Goal: Information Seeking & Learning: Learn about a topic

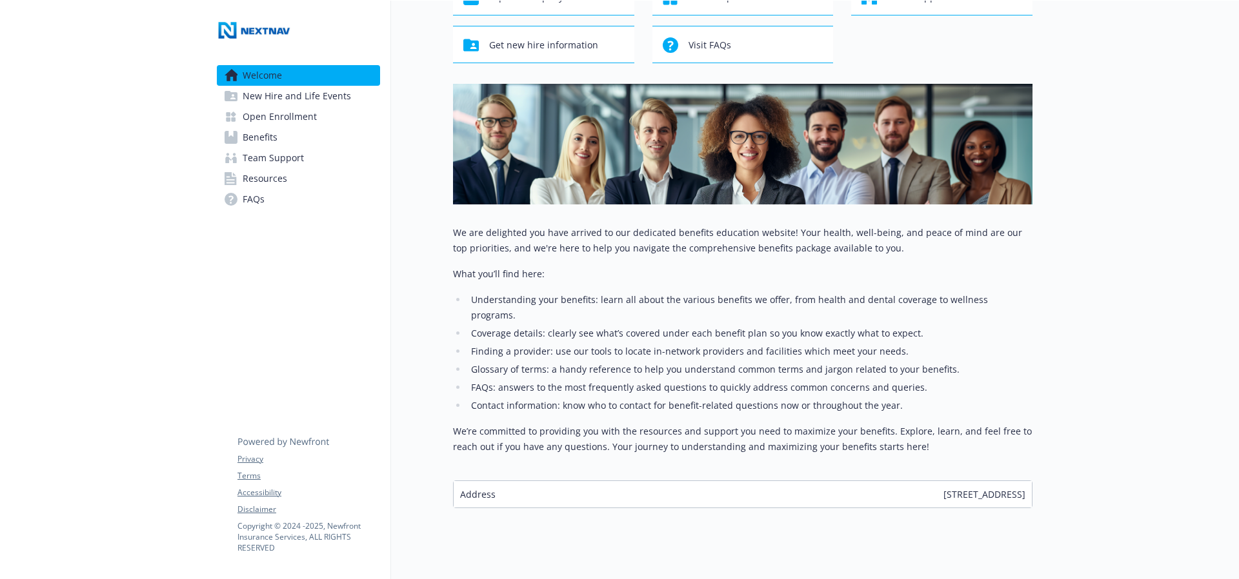
scroll to position [119, 0]
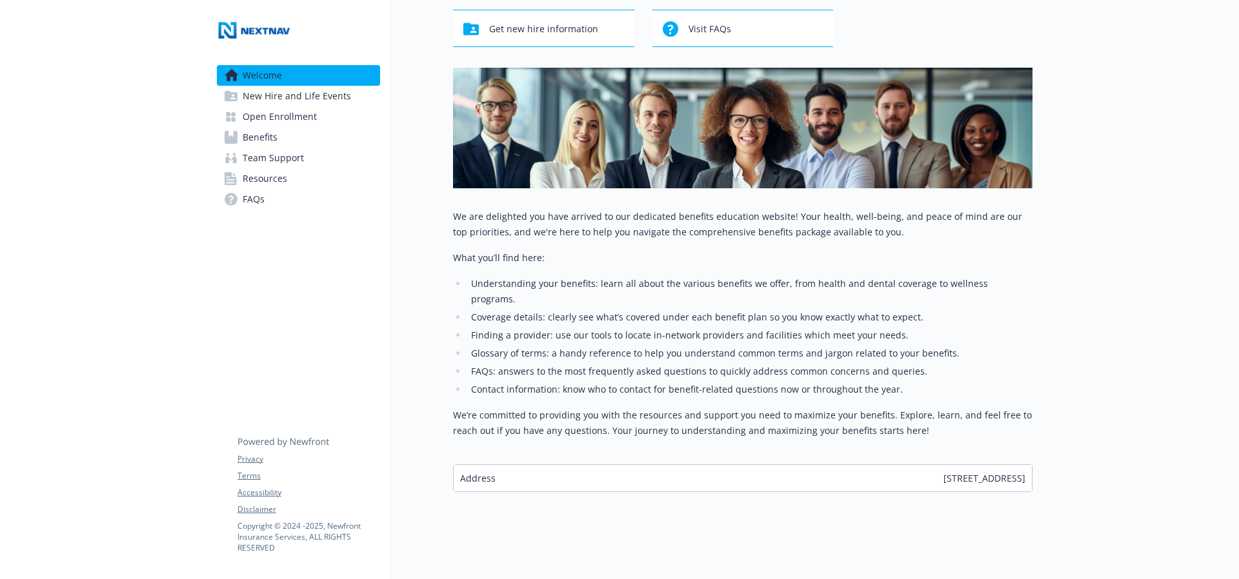
click at [276, 92] on span "New Hire and Life Events" at bounding box center [297, 96] width 108 height 21
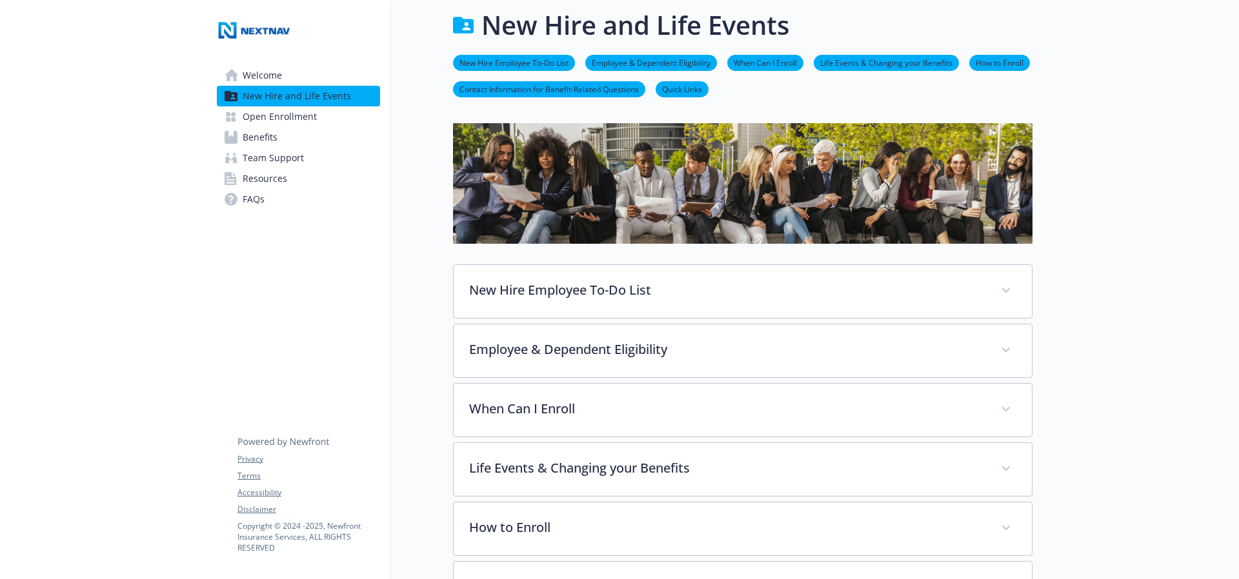
scroll to position [119, 0]
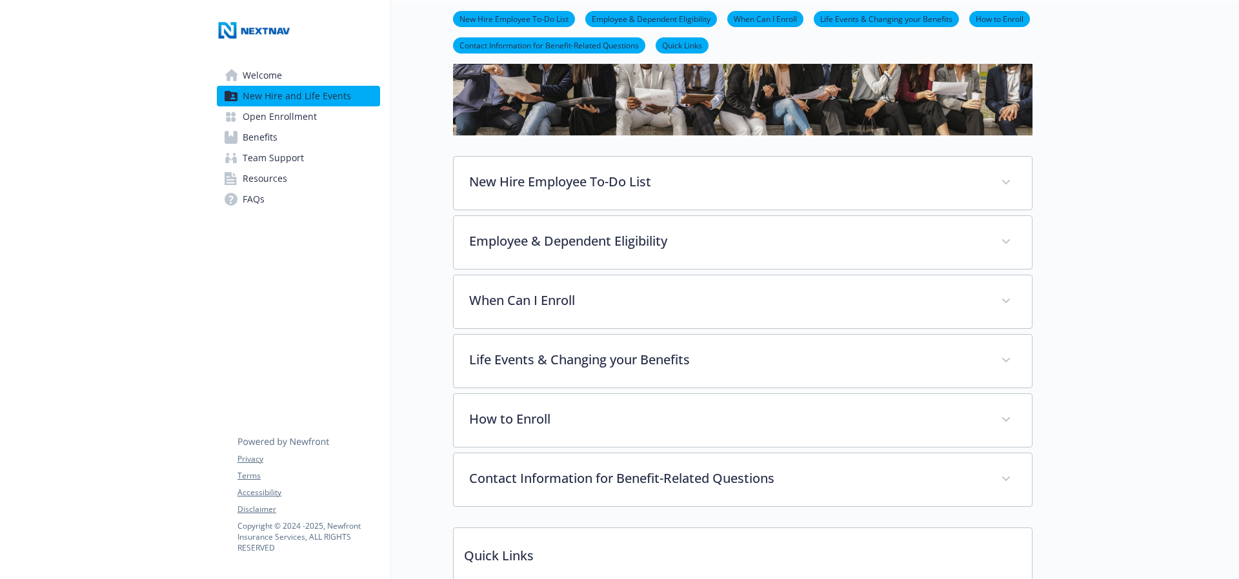
click at [299, 136] on link "Benefits" at bounding box center [298, 137] width 163 height 21
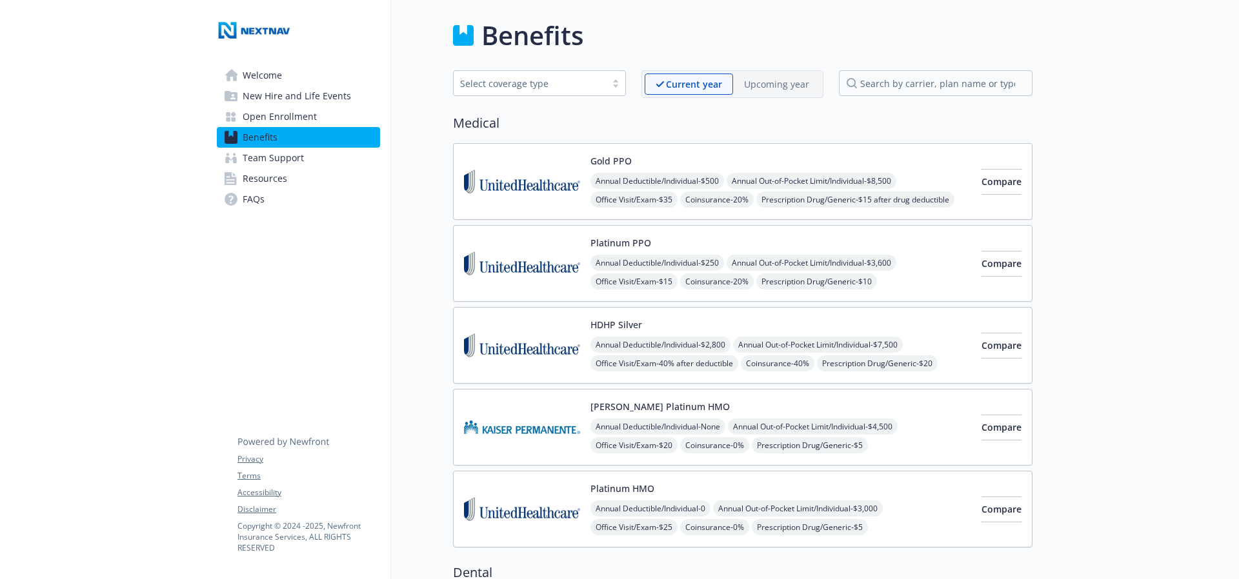
click at [762, 88] on p "Upcoming year" at bounding box center [776, 84] width 65 height 14
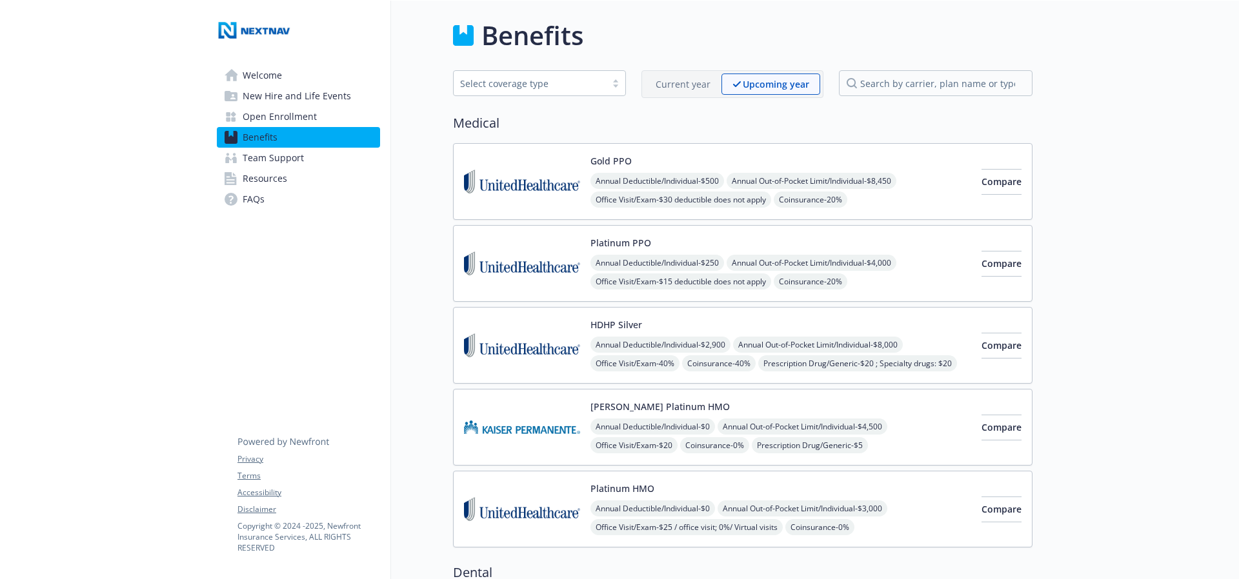
click at [714, 85] on div "Current year" at bounding box center [683, 84] width 77 height 21
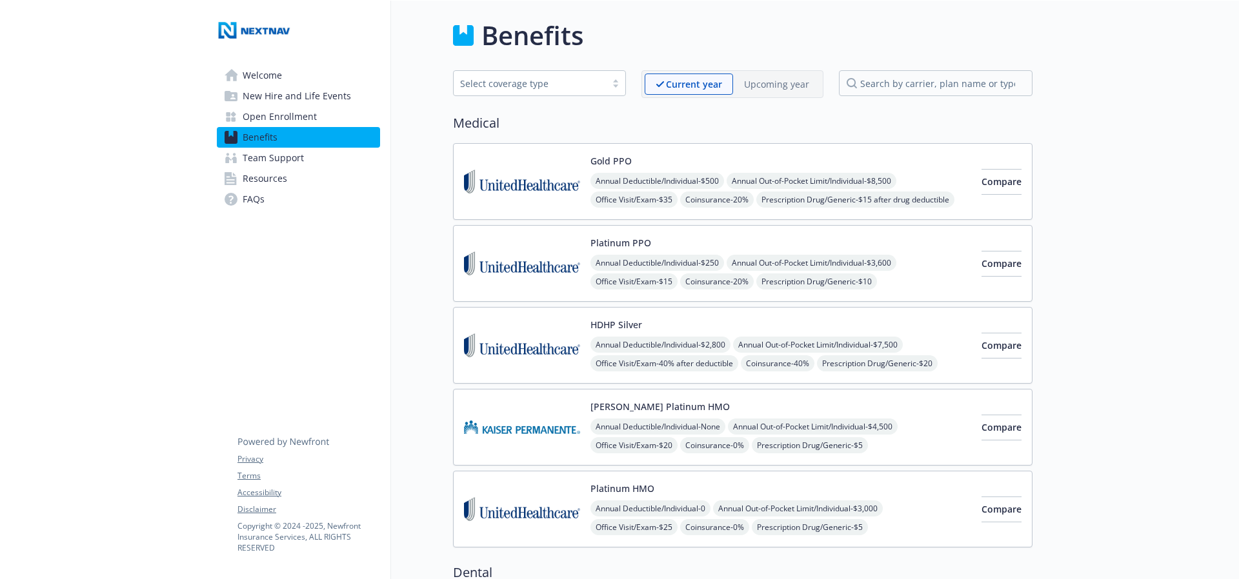
click at [766, 81] on p "Upcoming year" at bounding box center [776, 84] width 65 height 14
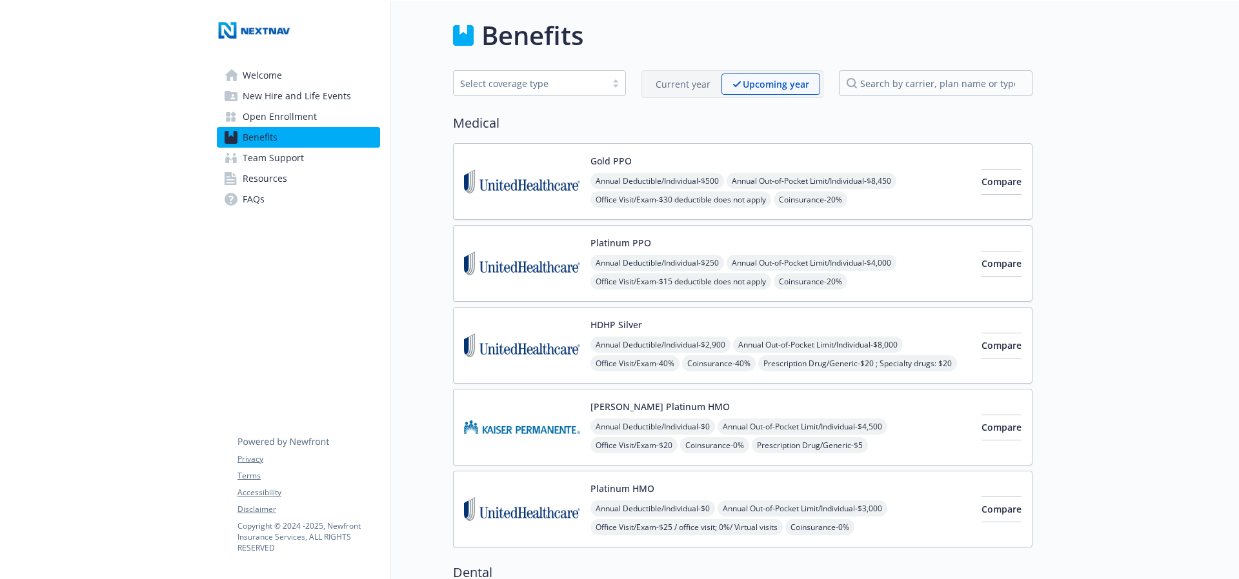
click at [687, 86] on p "Current year" at bounding box center [683, 84] width 55 height 14
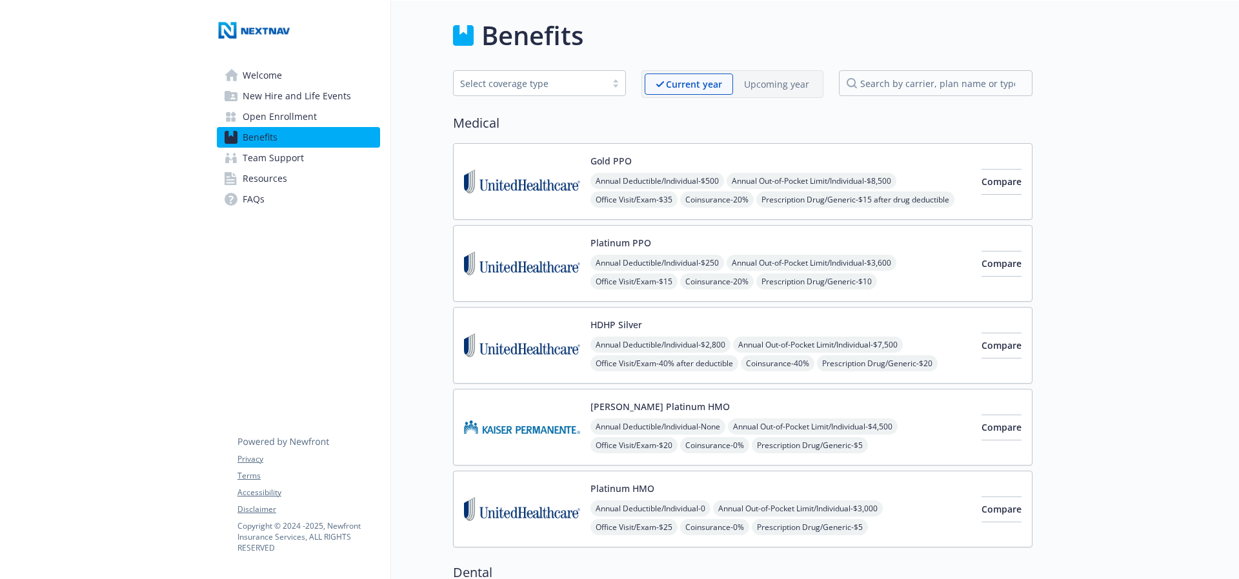
click at [757, 81] on p "Upcoming year" at bounding box center [776, 84] width 65 height 14
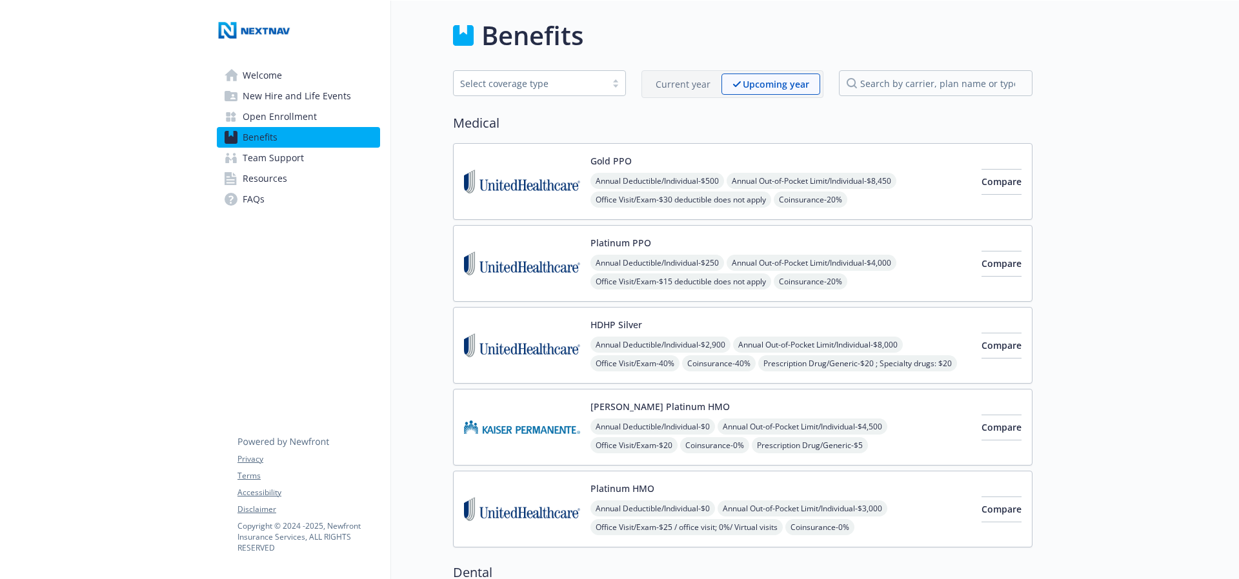
click at [690, 90] on p "Current year" at bounding box center [683, 84] width 55 height 14
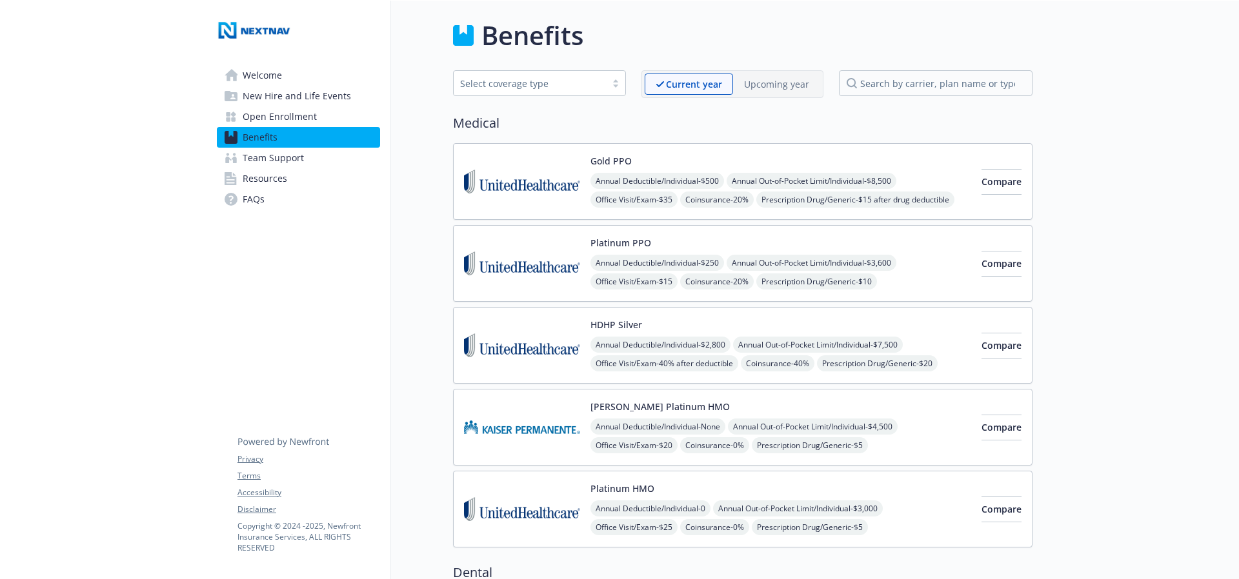
click at [780, 87] on p "Upcoming year" at bounding box center [776, 84] width 65 height 14
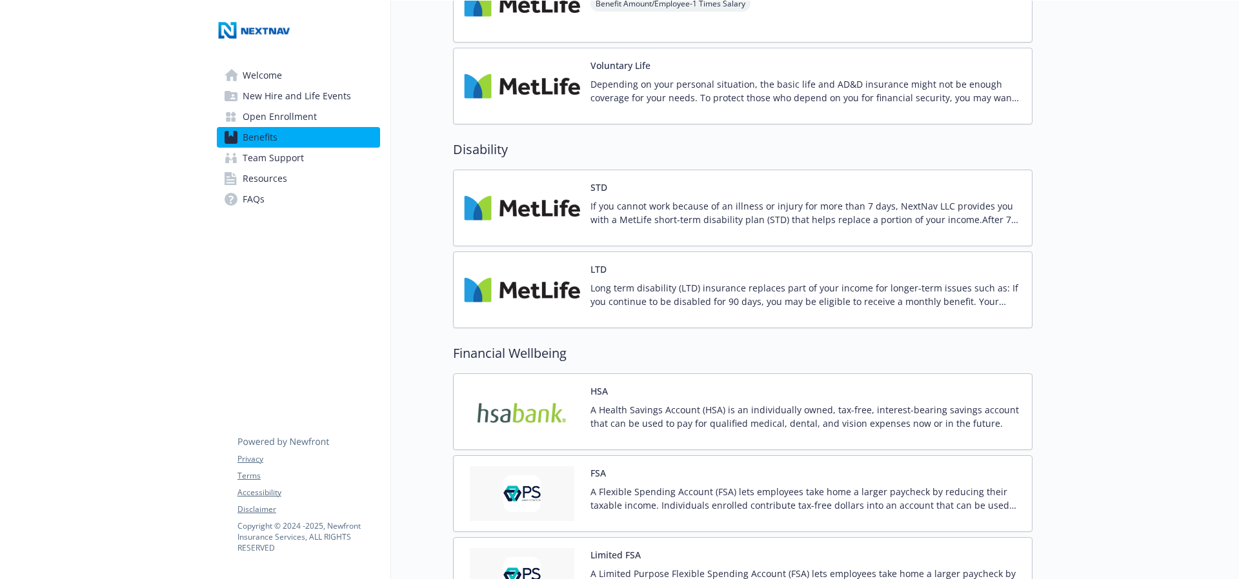
scroll to position [956, 0]
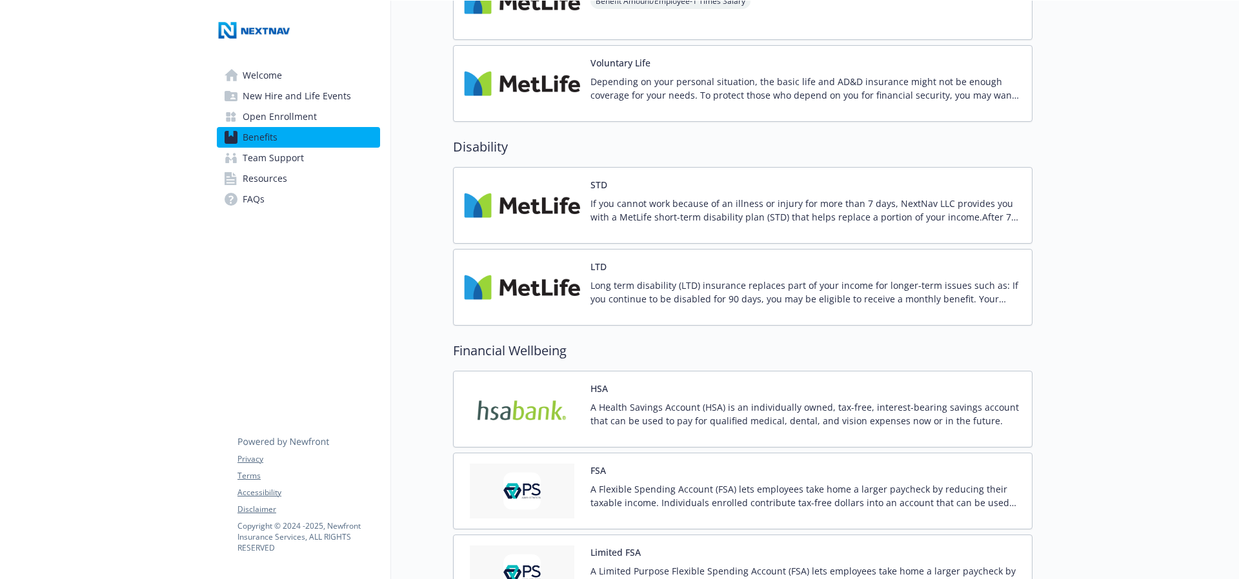
click at [732, 208] on p "If you cannot work because of an illness or injury for more than 7 days, NextNa…" at bounding box center [805, 210] width 431 height 27
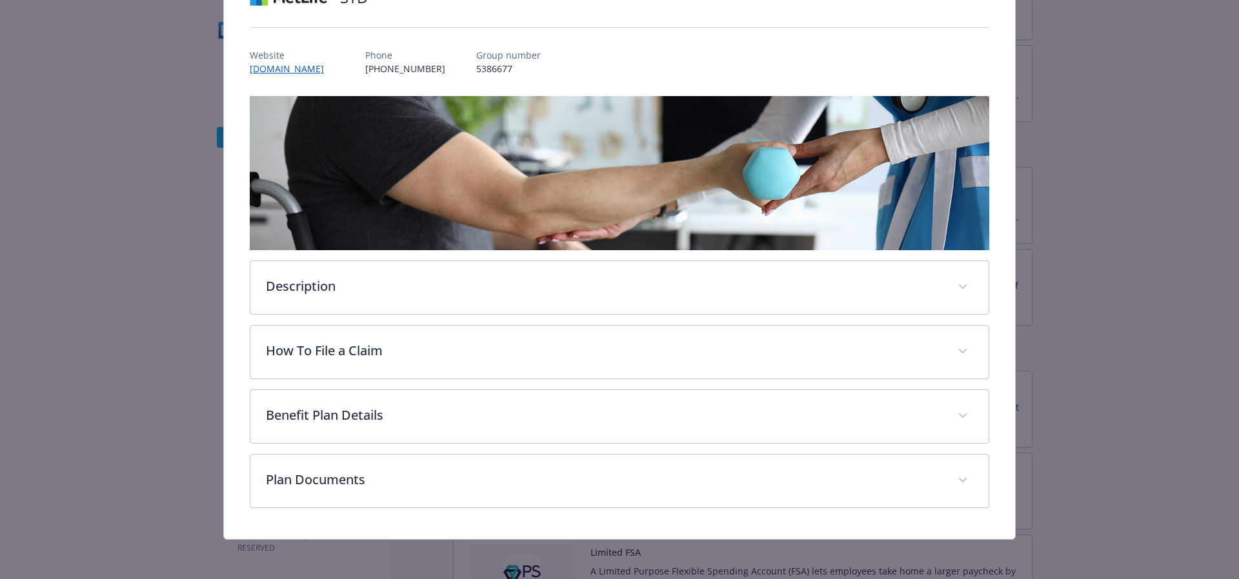
scroll to position [122, 0]
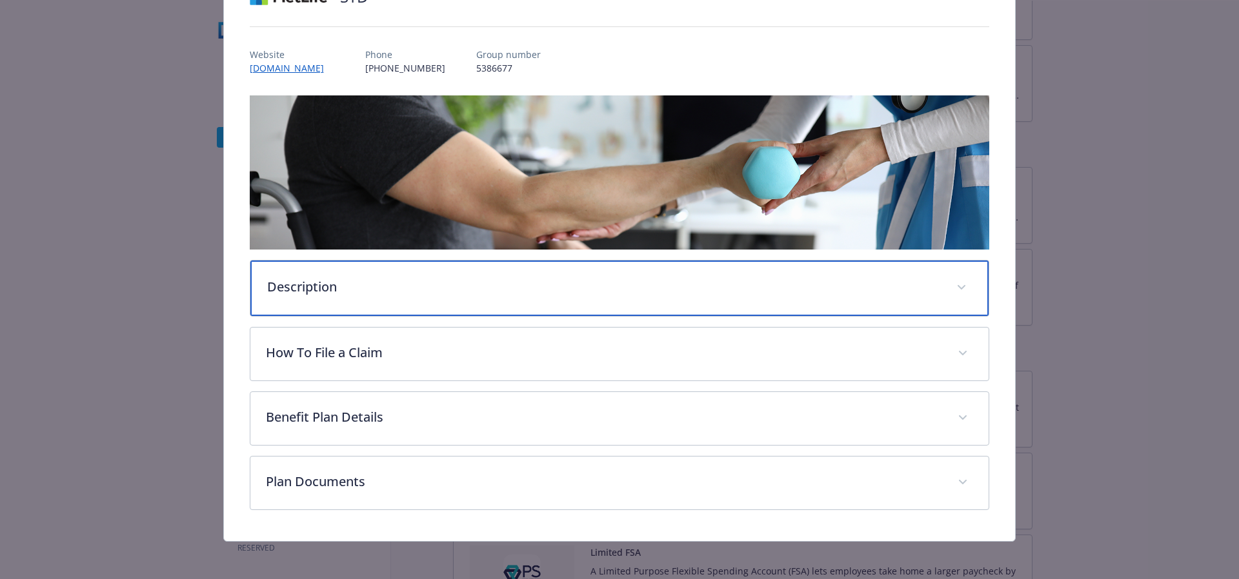
click at [955, 290] on span "details for plan Disability - STD - Short Term Disability (STD)" at bounding box center [961, 287] width 21 height 21
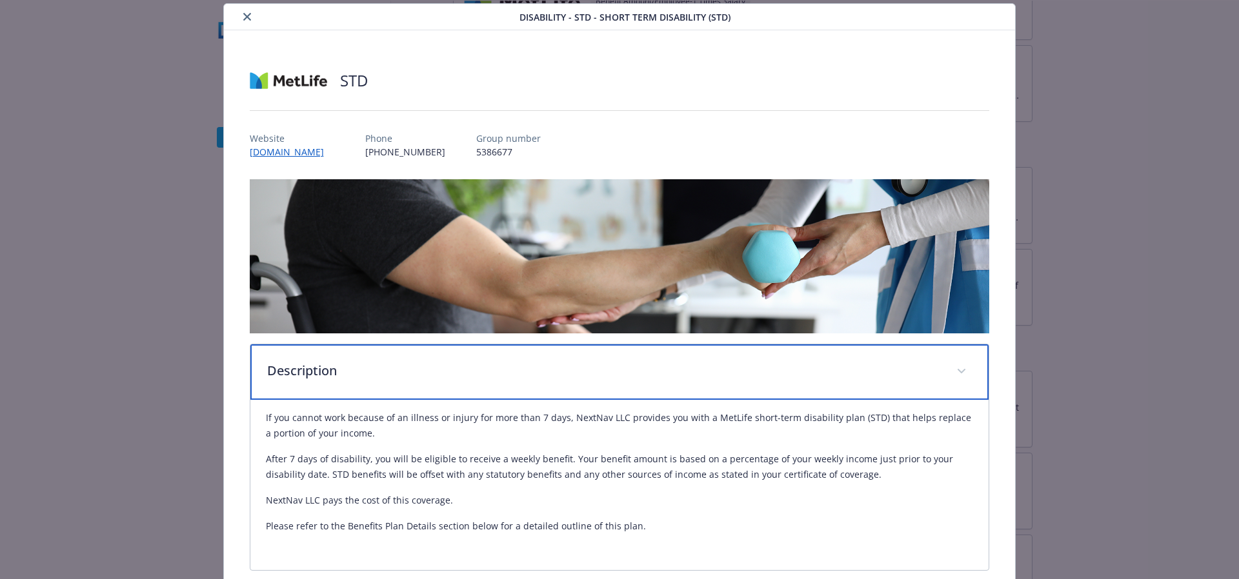
scroll to position [0, 0]
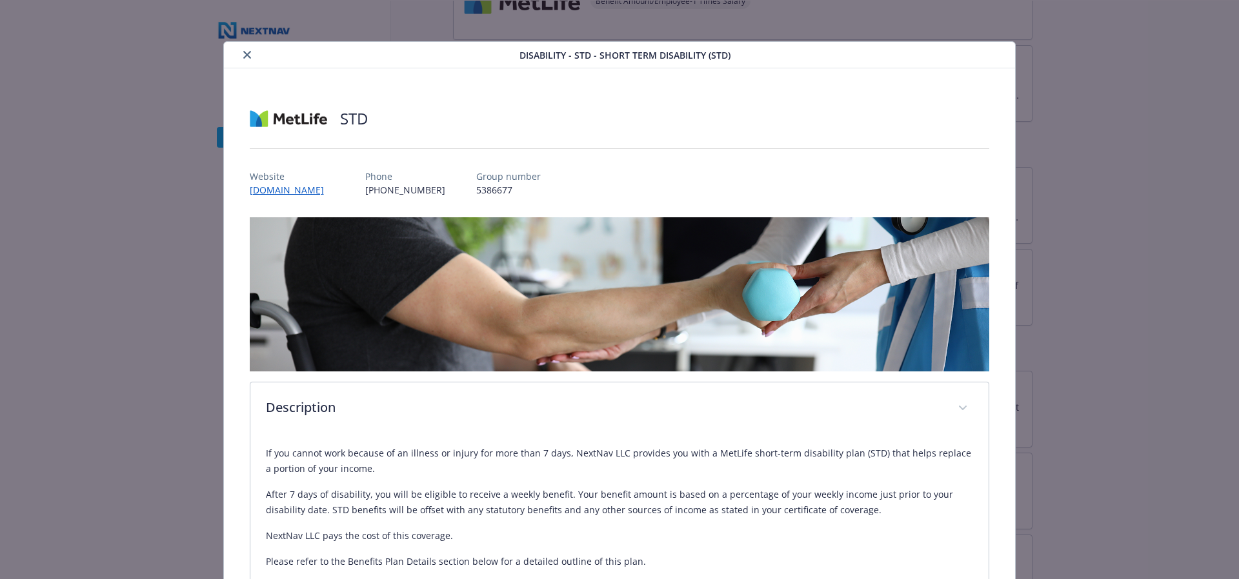
click at [246, 55] on icon "close" at bounding box center [247, 55] width 8 height 8
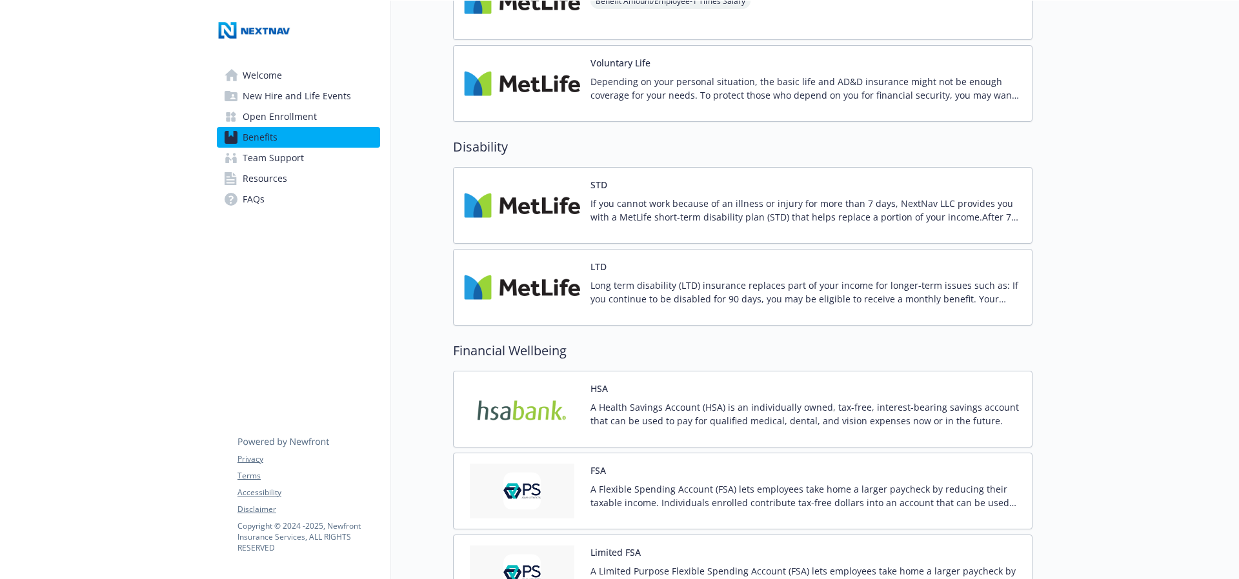
click at [1000, 297] on p "Long term disability (LTD) insurance replaces part of your income for longer-te…" at bounding box center [805, 292] width 431 height 27
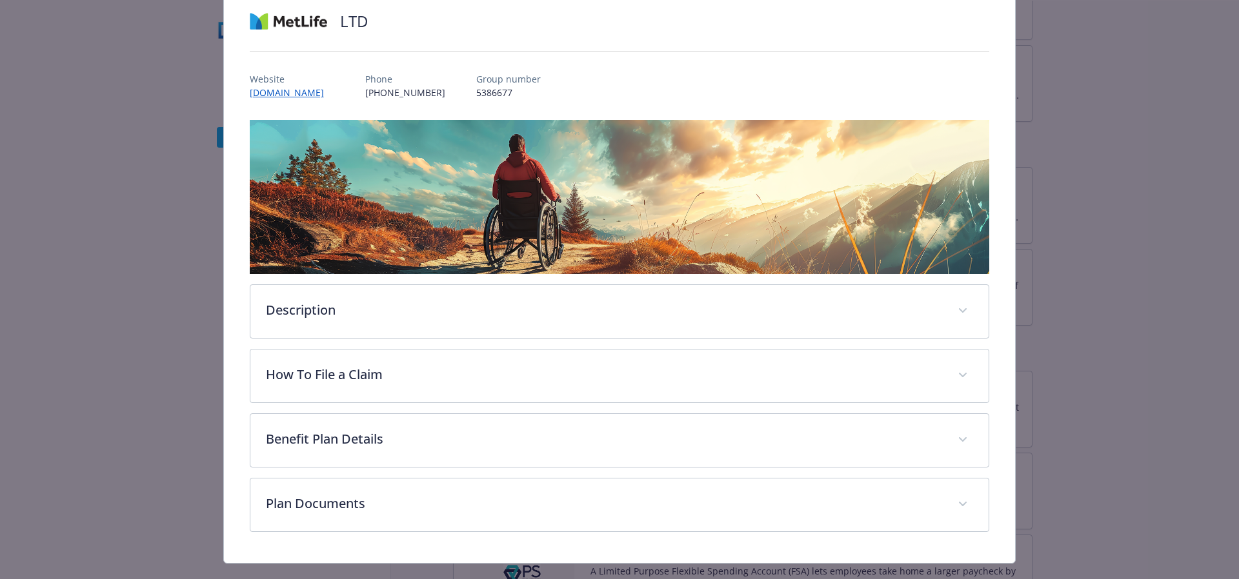
scroll to position [98, 0]
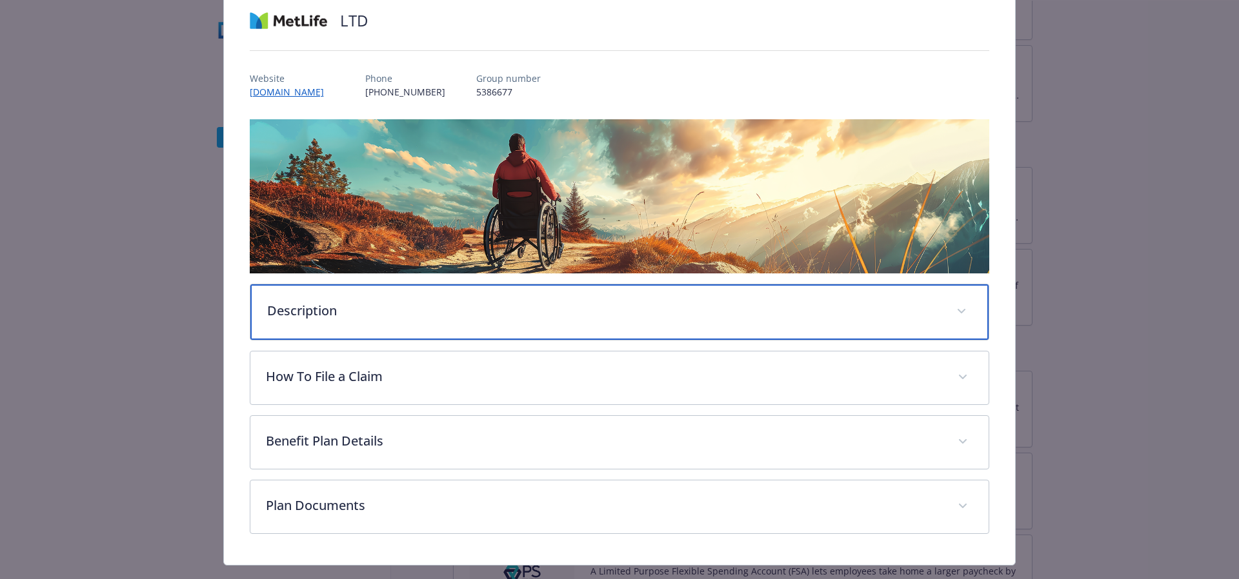
click at [961, 308] on span "details for plan Disability - LTD - Long Term Disability (LTD)" at bounding box center [961, 311] width 21 height 21
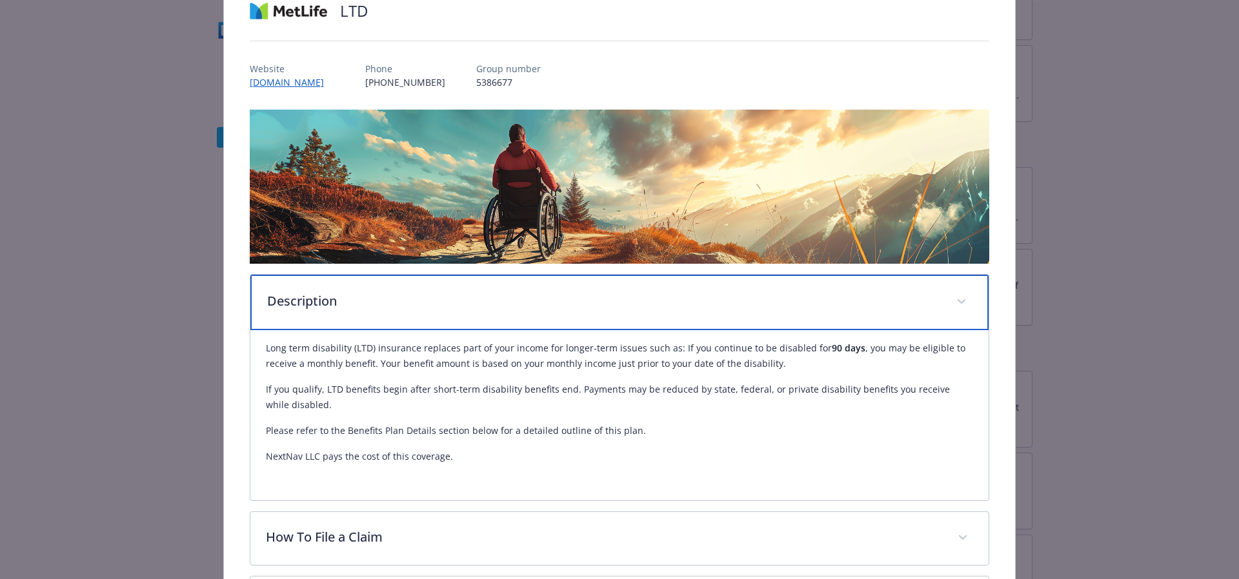
scroll to position [108, 0]
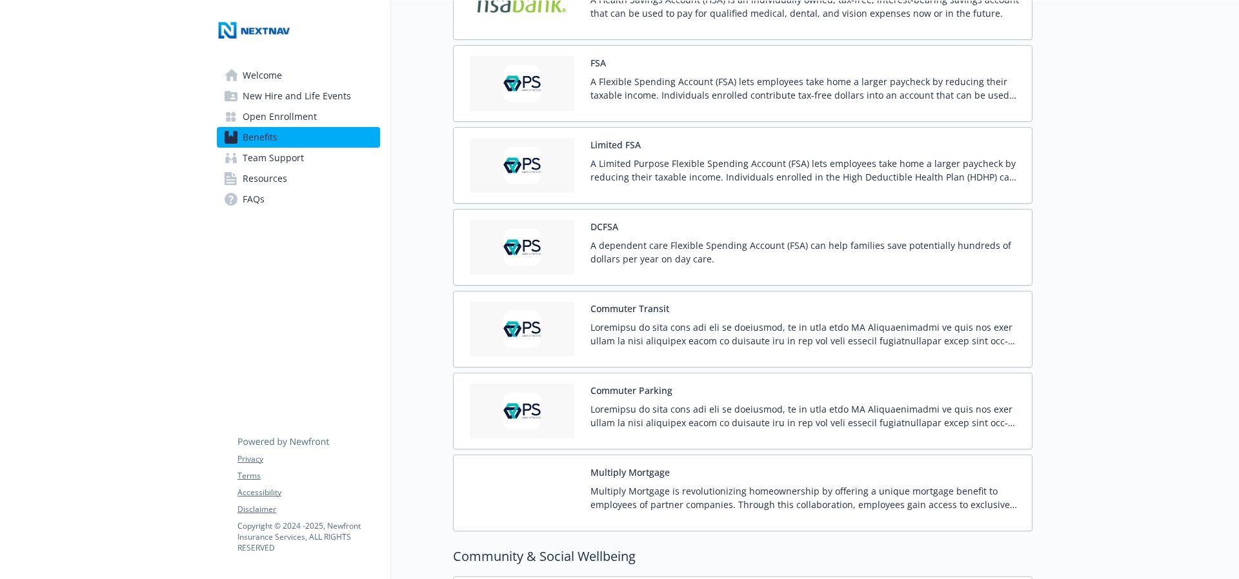
scroll to position [1622, 0]
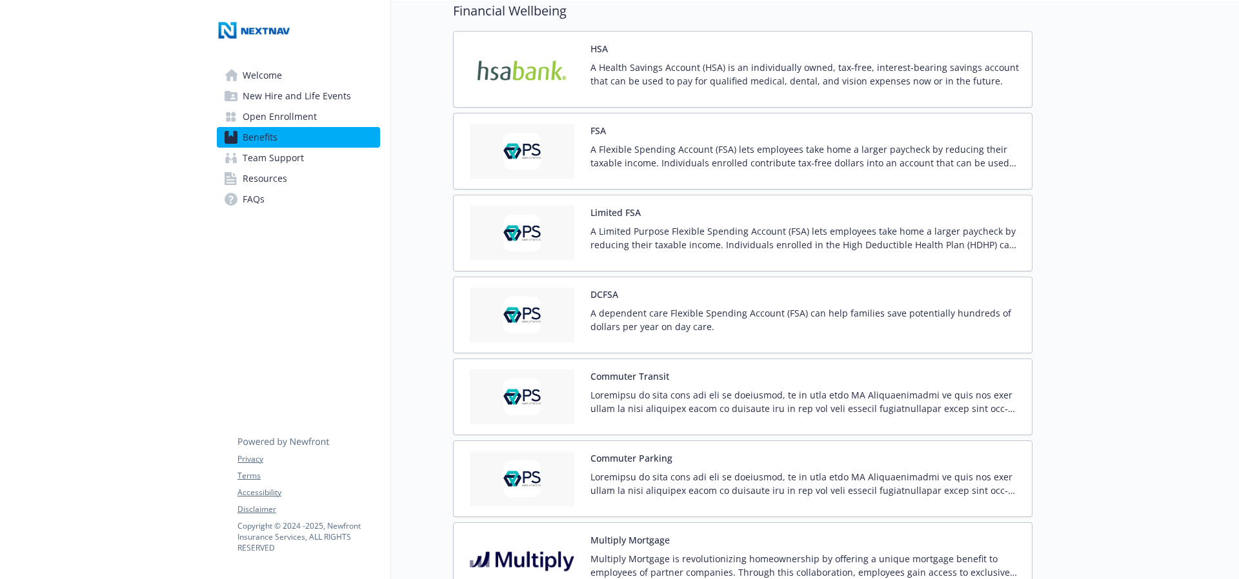
click at [283, 165] on span "Team Support" at bounding box center [273, 158] width 61 height 21
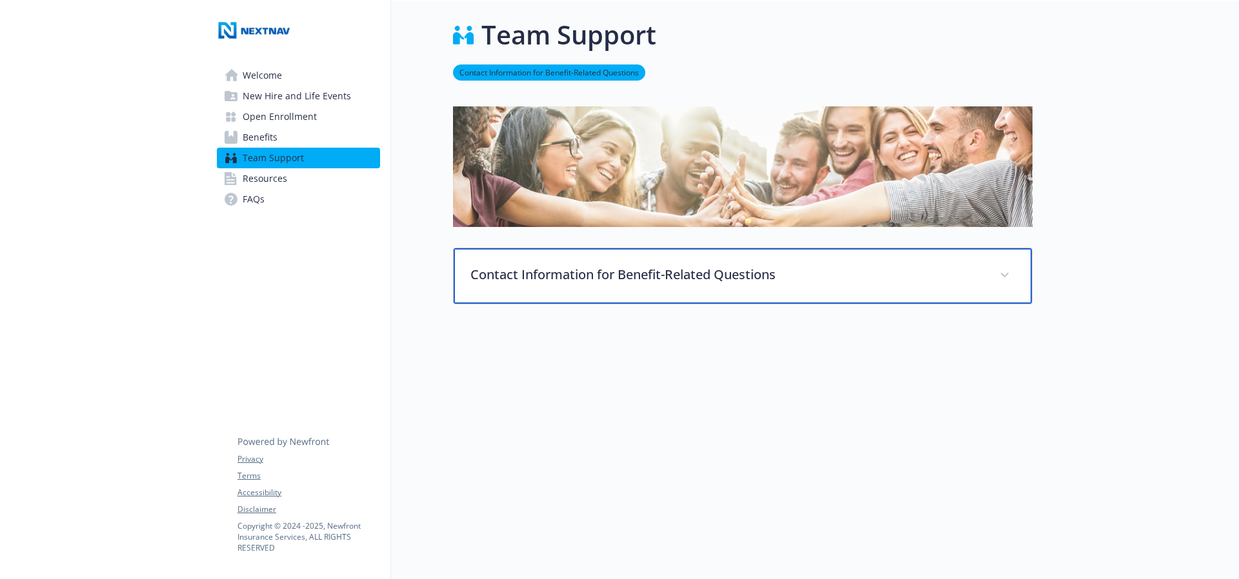
click at [528, 254] on div "Contact Information for Benefit-Related Questions" at bounding box center [743, 275] width 578 height 55
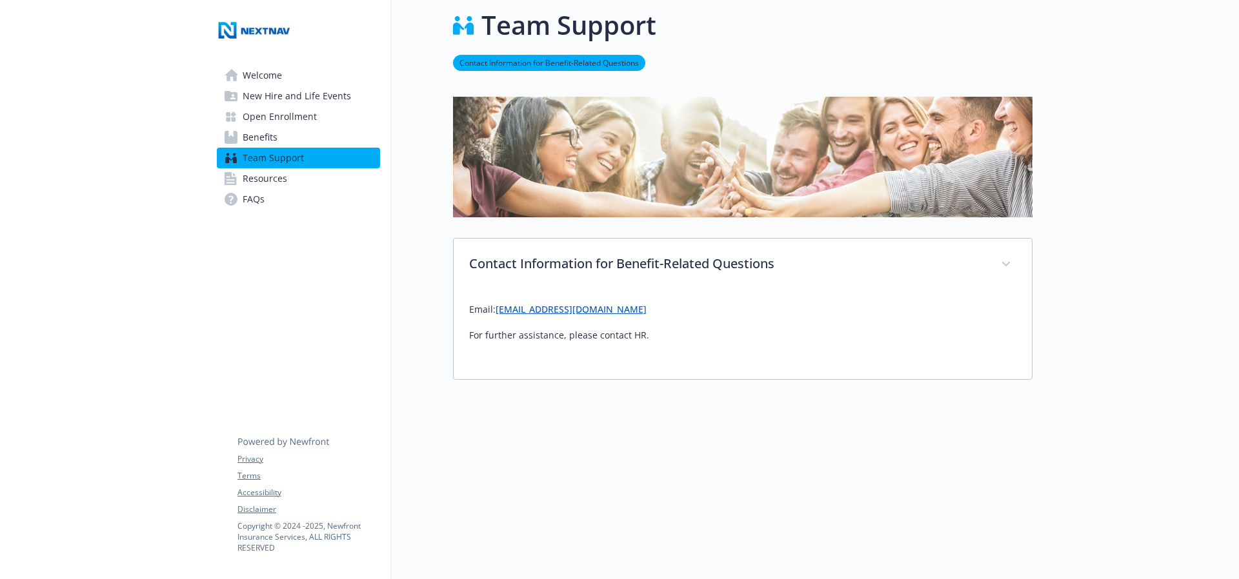
click at [274, 182] on span "Resources" at bounding box center [265, 178] width 45 height 21
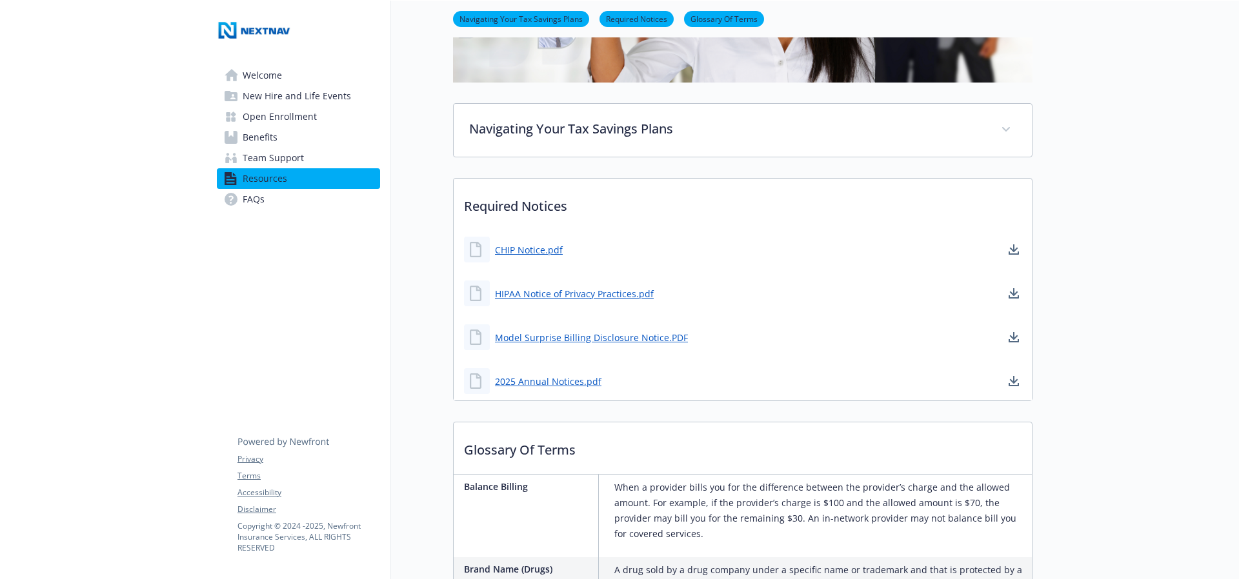
click at [265, 203] on link "FAQs" at bounding box center [298, 199] width 163 height 21
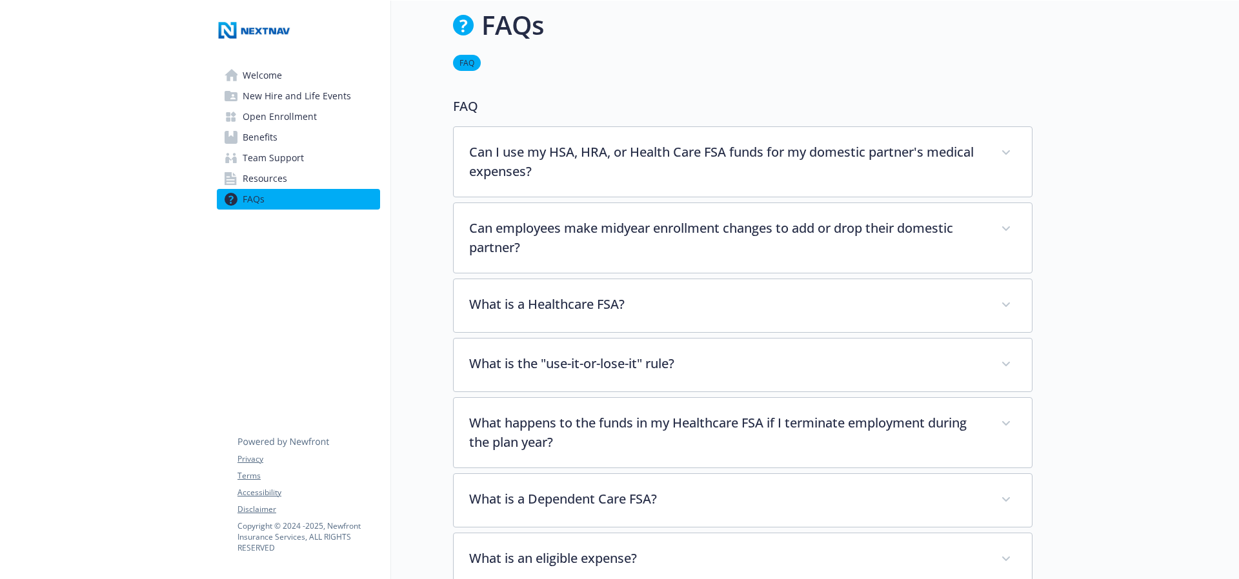
scroll to position [256, 0]
